Goal: Navigation & Orientation: Find specific page/section

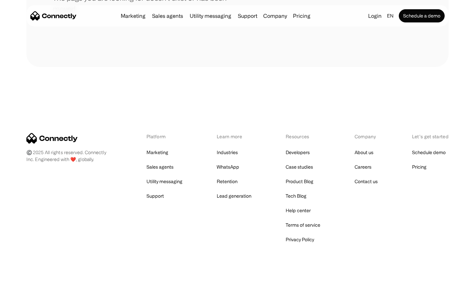
scroll to position [120, 0]
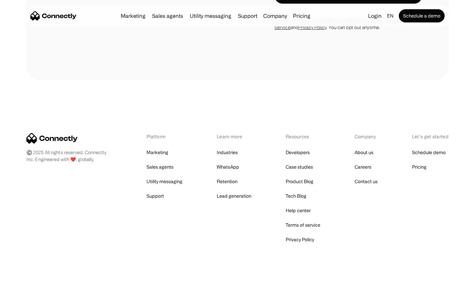
scroll to position [2027, 0]
